Goal: Task Accomplishment & Management: Manage account settings

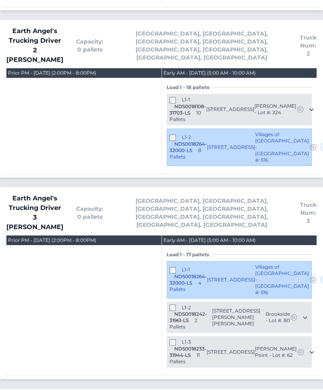
scroll to position [430, 0]
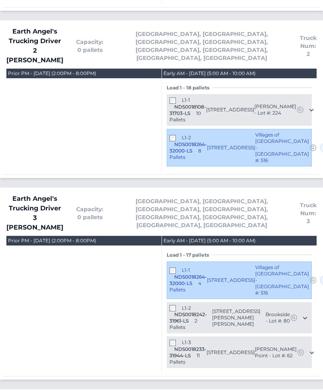
click at [170, 274] on span "NDS0018264-32000-LS" at bounding box center [187, 280] width 37 height 12
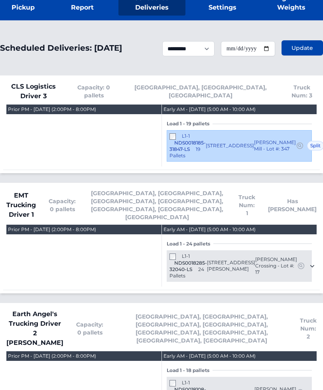
scroll to position [148, 0]
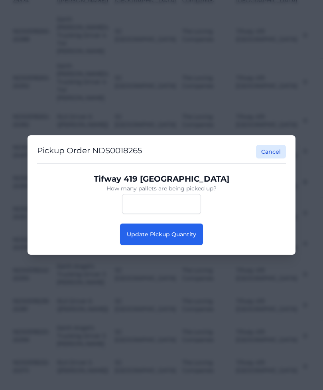
click at [191, 238] on span "Update Pickup Quantity" at bounding box center [161, 233] width 69 height 7
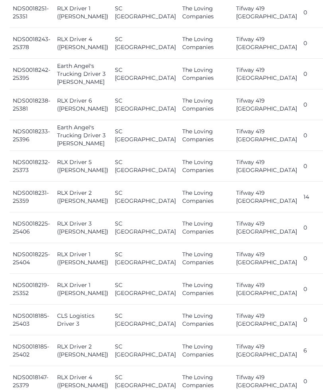
scroll to position [678, 0]
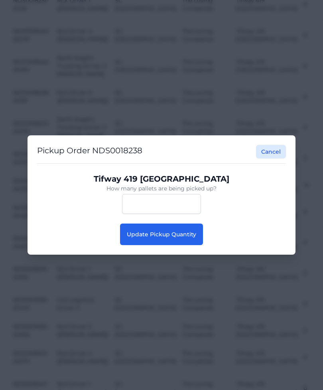
click at [177, 245] on button "Update Pickup Quantity" at bounding box center [161, 234] width 83 height 22
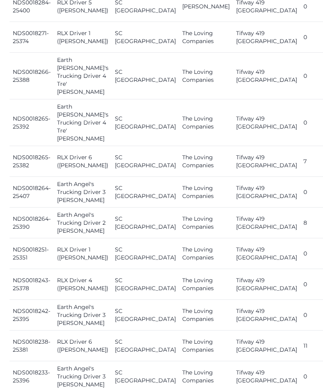
scroll to position [437, 0]
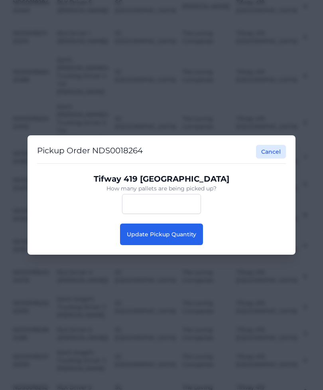
click at [171, 239] on button "Update Pickup Quantity" at bounding box center [161, 234] width 83 height 22
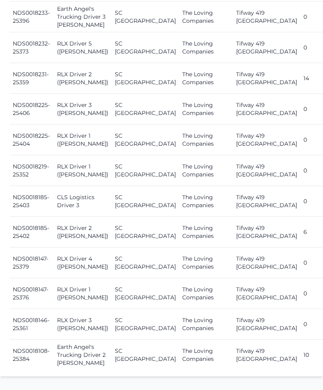
scroll to position [797, 0]
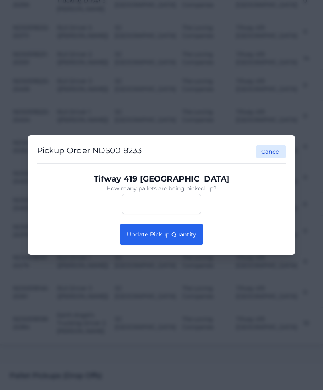
click at [183, 235] on span "Update Pickup Quantity" at bounding box center [161, 233] width 69 height 7
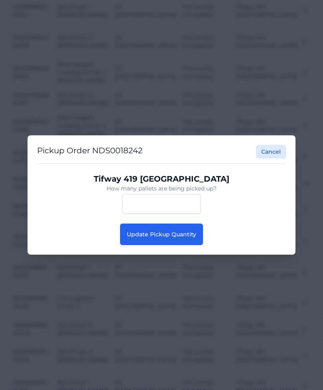
click at [182, 234] on span "Update Pickup Quantity" at bounding box center [161, 233] width 69 height 7
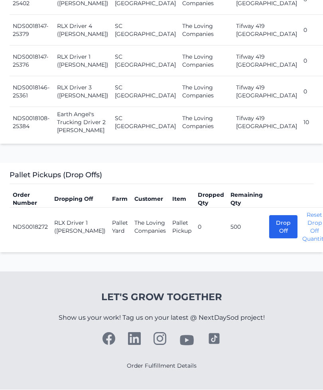
scroll to position [1036, 0]
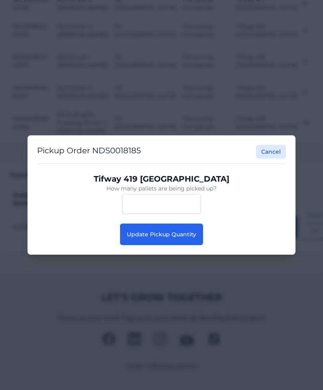
click at [182, 230] on span "Update Pickup Quantity" at bounding box center [161, 233] width 69 height 7
